Goal: Information Seeking & Learning: Find specific page/section

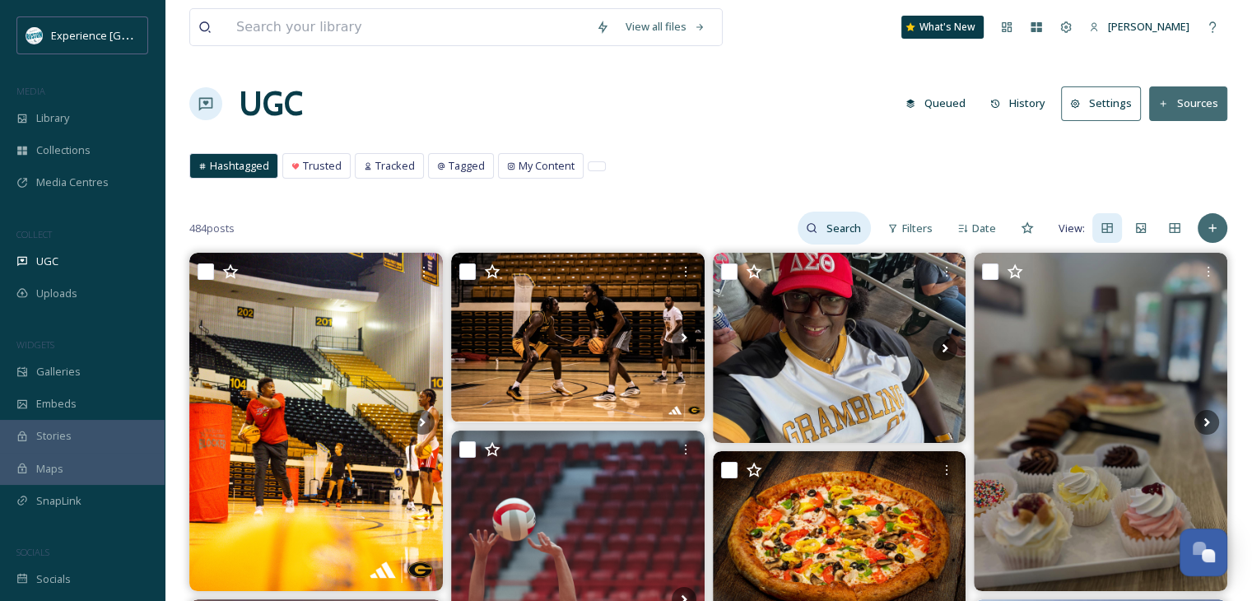
click at [821, 215] on input at bounding box center [843, 228] width 53 height 33
type input "@latechfb"
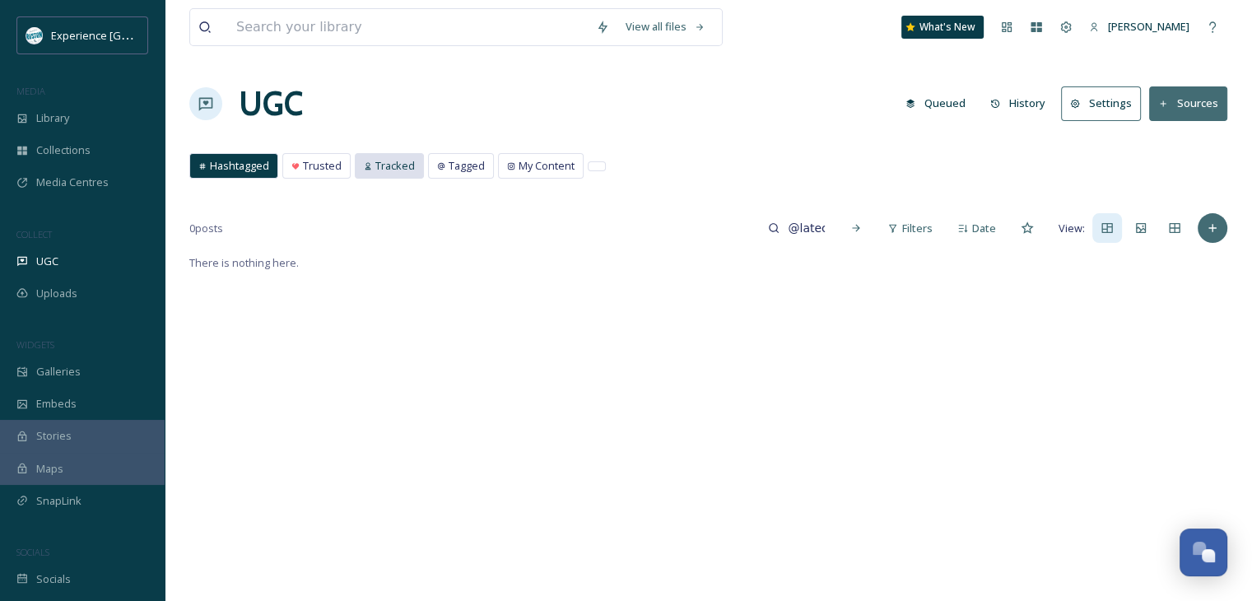
click at [385, 161] on span "Tracked" at bounding box center [395, 166] width 40 height 16
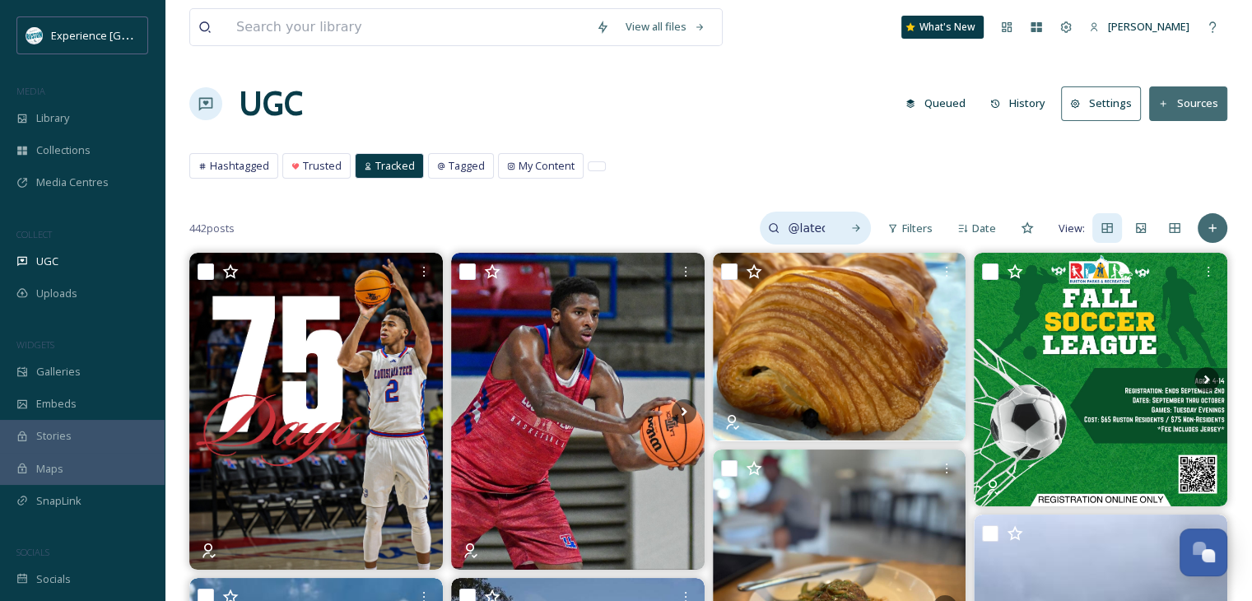
click at [809, 230] on input "@latechfb" at bounding box center [805, 228] width 53 height 33
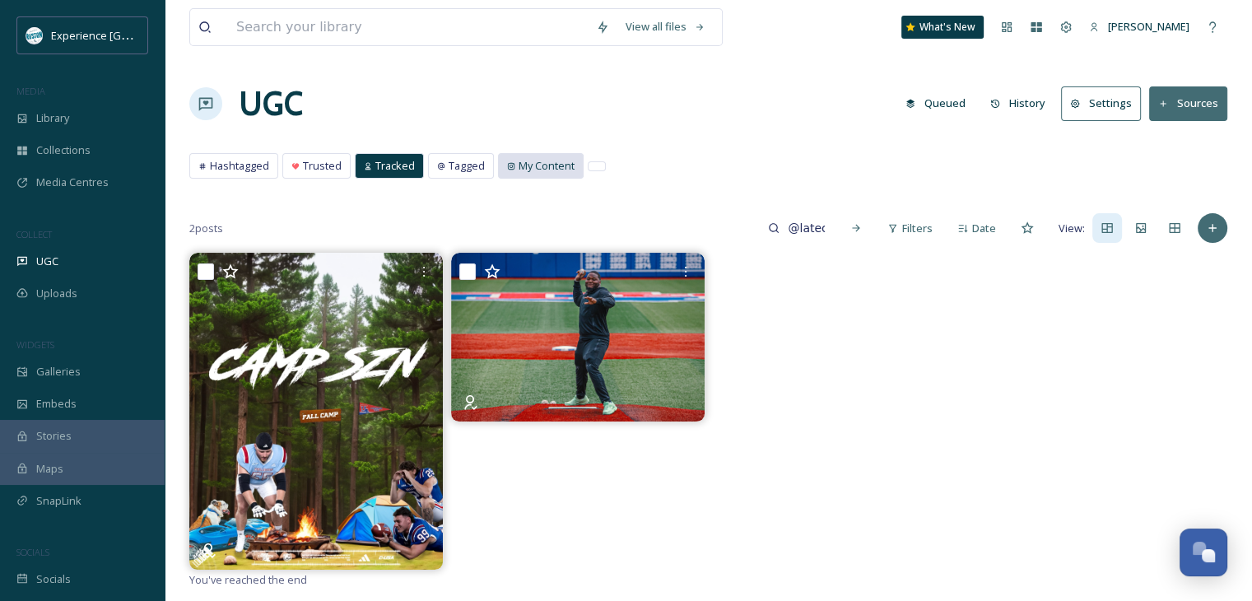
click at [532, 170] on span "My Content" at bounding box center [546, 166] width 56 height 16
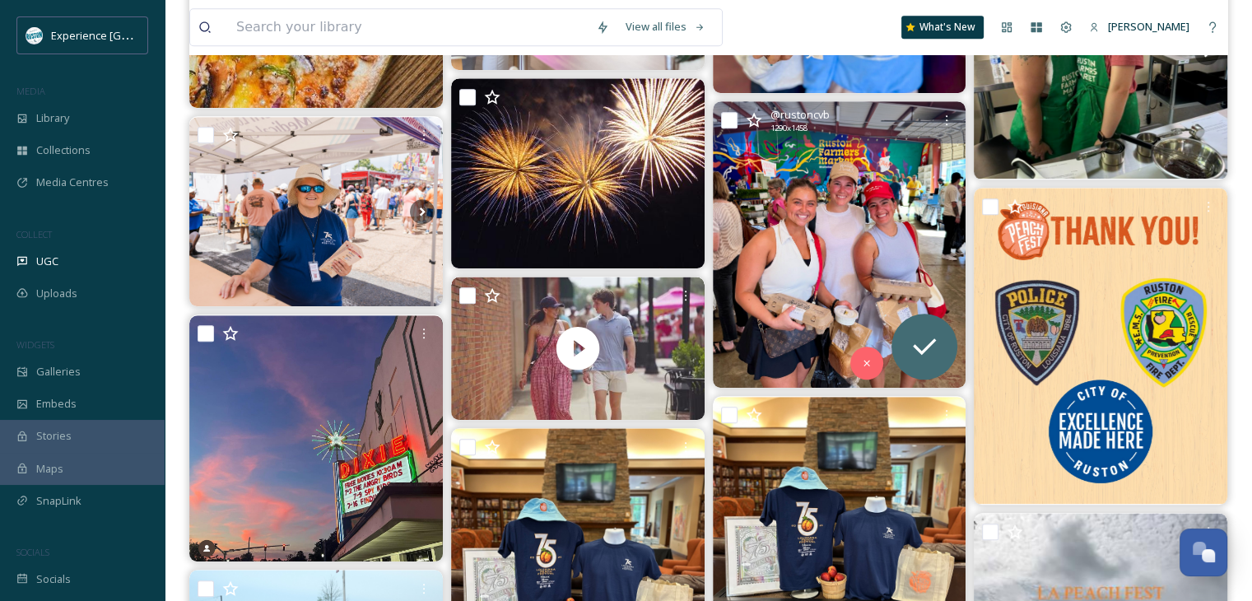
scroll to position [1086, 0]
